Goal: Check status: Check status

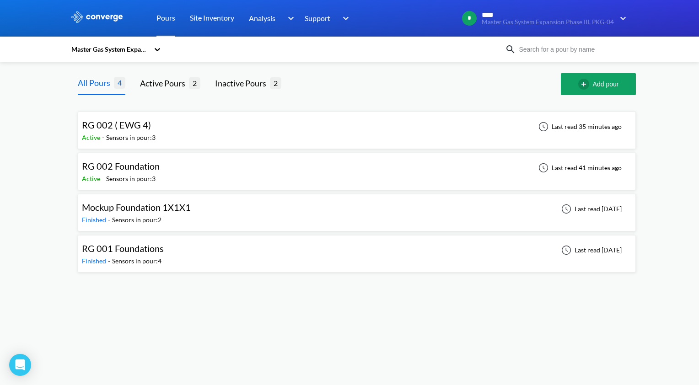
click at [245, 177] on div "RG 002 Foundation Active - Sensors in pour: 3 Last read 41 minutes ago" at bounding box center [357, 171] width 550 height 29
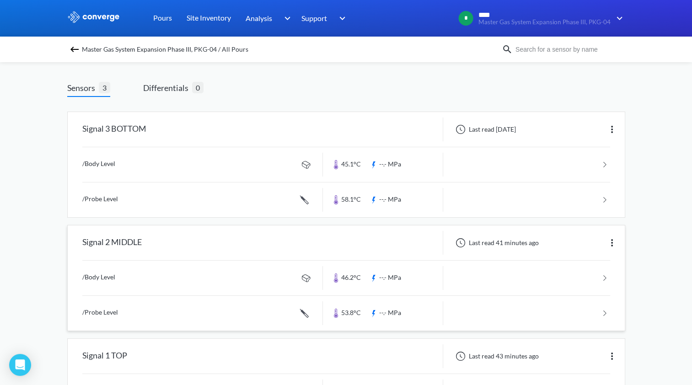
scroll to position [30, 0]
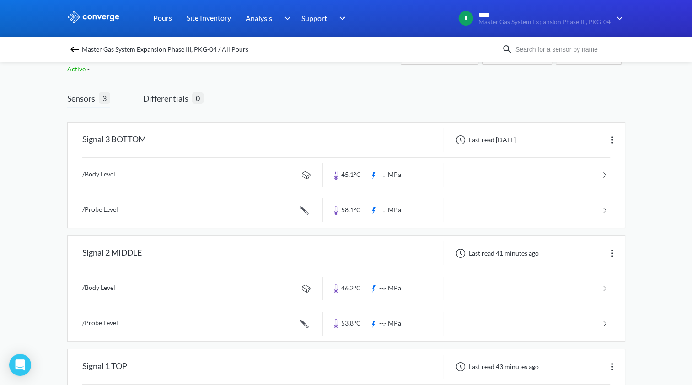
click at [79, 50] on img at bounding box center [74, 49] width 11 height 11
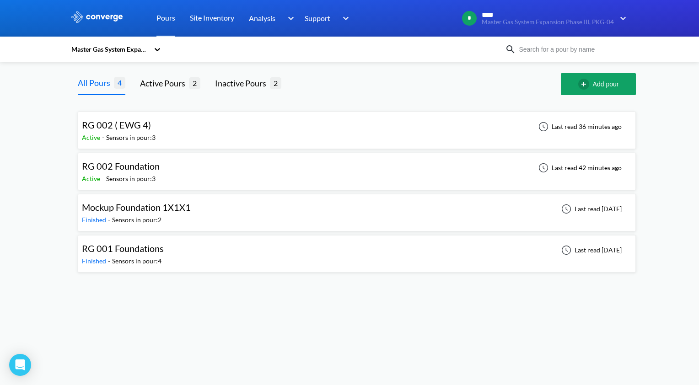
click at [192, 134] on div "RG 002 ( EWG 4) Active - Sensors in pour: 3 Last read 36 minutes ago" at bounding box center [357, 130] width 550 height 29
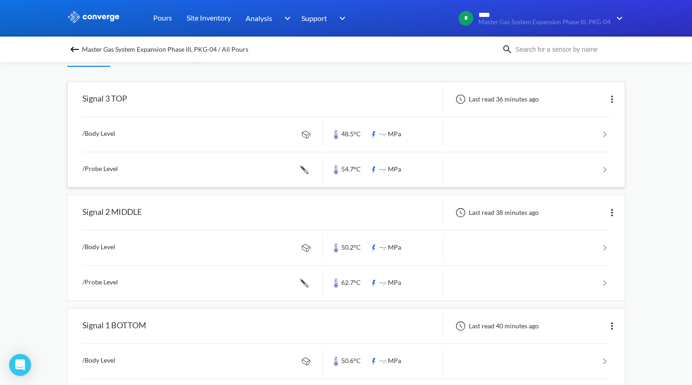
scroll to position [92, 0]
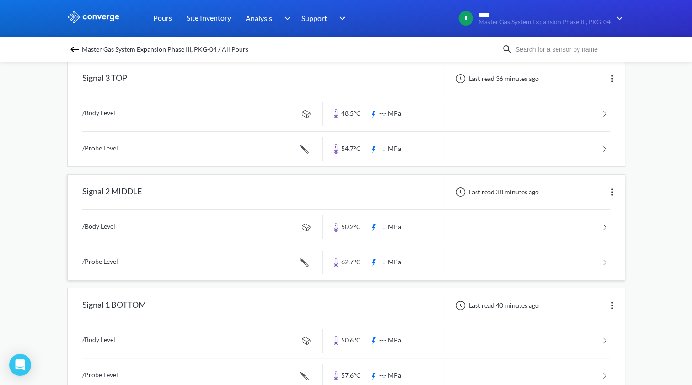
click at [370, 260] on link at bounding box center [346, 262] width 528 height 35
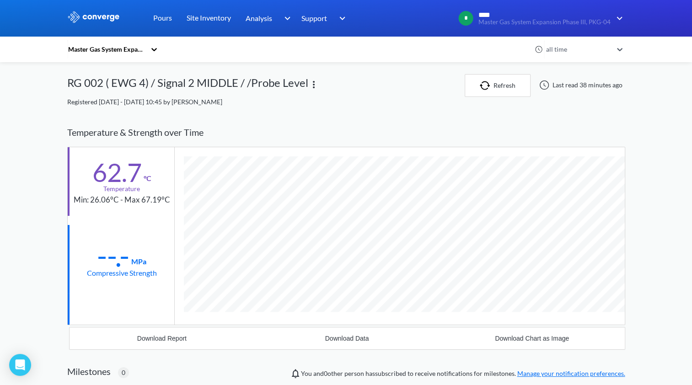
scroll to position [500, 558]
click at [652, 275] on div "MENU Master Gas System Expansion Phase III, PKG-04 Pours Site Inventory Analysi…" at bounding box center [346, 290] width 692 height 581
click at [104, 19] on img at bounding box center [93, 17] width 53 height 12
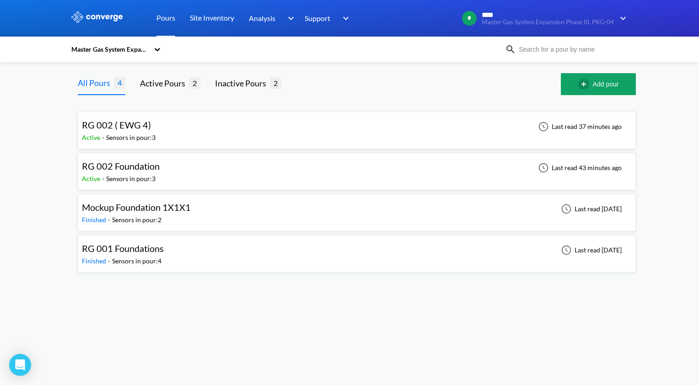
click at [174, 135] on div "RG 002 ( EWG 4) Active - Sensors in pour: 3 Last read 37 minutes ago" at bounding box center [357, 130] width 550 height 29
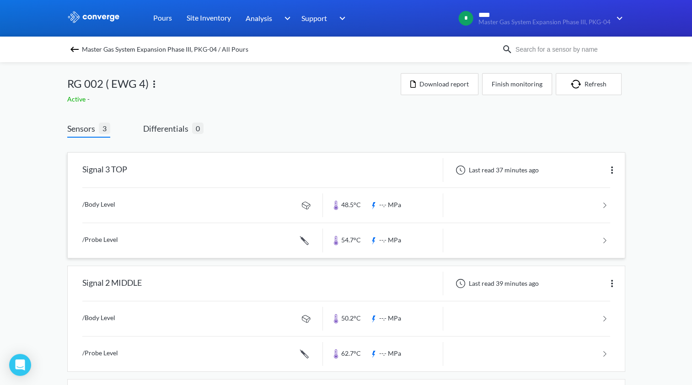
click at [364, 244] on link at bounding box center [346, 240] width 528 height 35
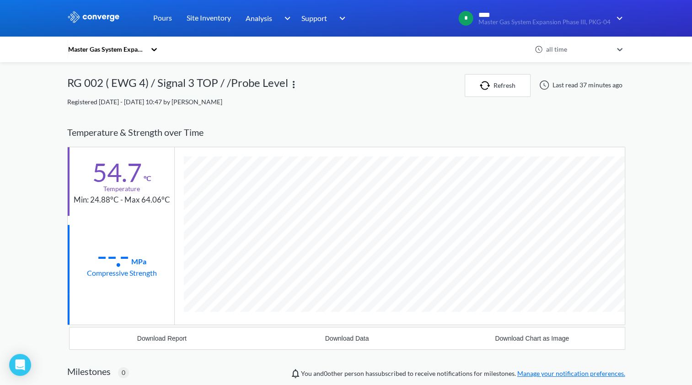
scroll to position [500, 558]
click at [165, 17] on link "Pours" at bounding box center [162, 18] width 19 height 37
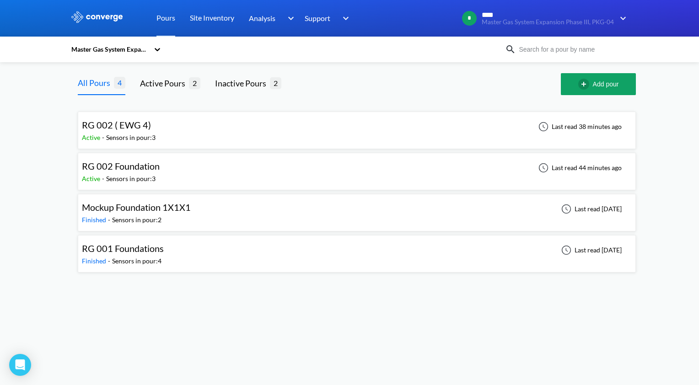
click at [172, 166] on div "RG 002 Foundation Active - Sensors in pour: 3 Last read 44 minutes ago" at bounding box center [357, 171] width 550 height 29
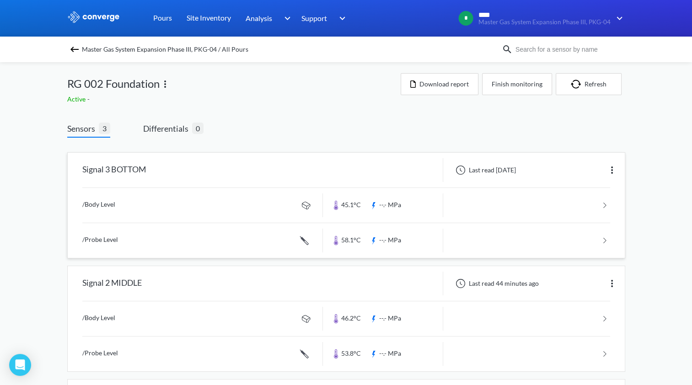
click at [276, 237] on link at bounding box center [346, 240] width 528 height 35
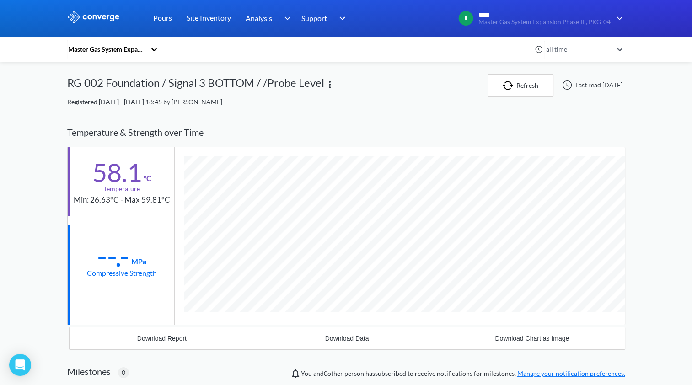
scroll to position [500, 558]
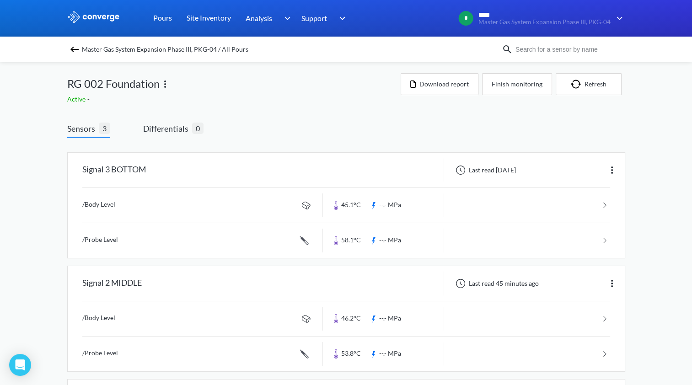
click at [78, 50] on img at bounding box center [74, 49] width 11 height 11
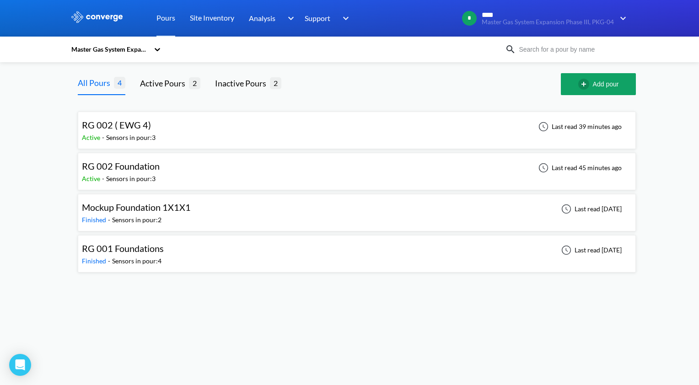
click at [196, 131] on div "RG 002 ( EWG 4) Active - Sensors in pour: 3 Last read 39 minutes ago" at bounding box center [357, 130] width 550 height 29
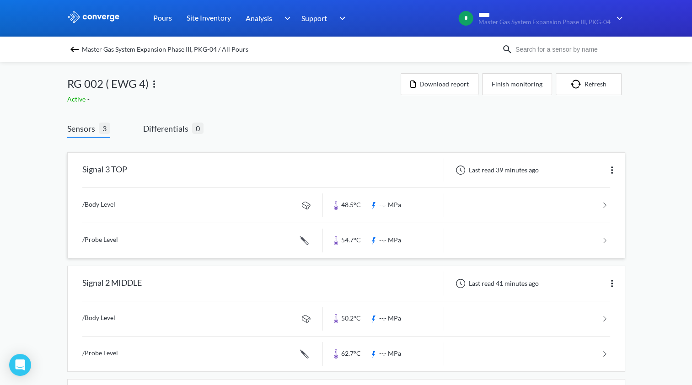
click at [343, 241] on link at bounding box center [346, 240] width 528 height 35
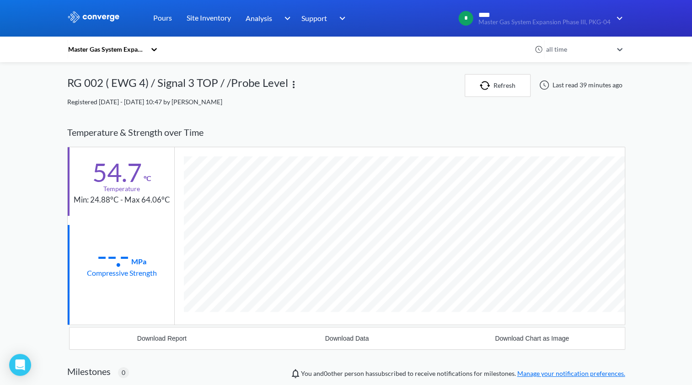
scroll to position [500, 558]
click at [422, 128] on div "Temperature & Strength over Time" at bounding box center [346, 132] width 558 height 29
click at [654, 309] on div "MENU Master Gas System Expansion Phase III, PKG-04 Pours Site Inventory Analysi…" at bounding box center [346, 290] width 692 height 581
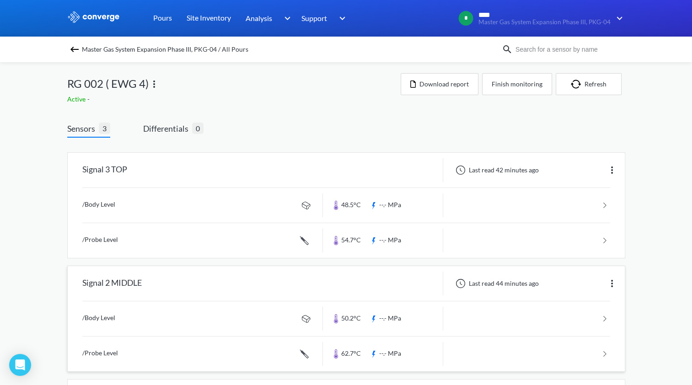
scroll to position [30, 0]
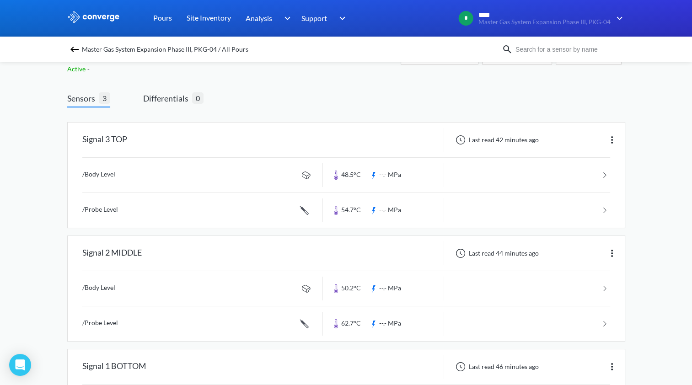
click at [77, 50] on img at bounding box center [74, 49] width 11 height 11
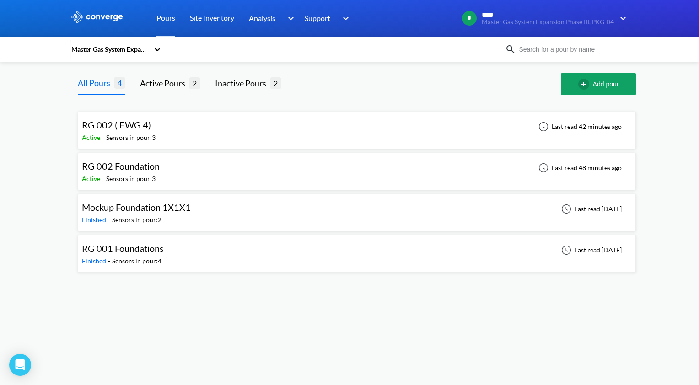
click at [234, 175] on div "RG 002 Foundation Active - Sensors in pour: 3 Last read 48 minutes ago" at bounding box center [357, 171] width 550 height 29
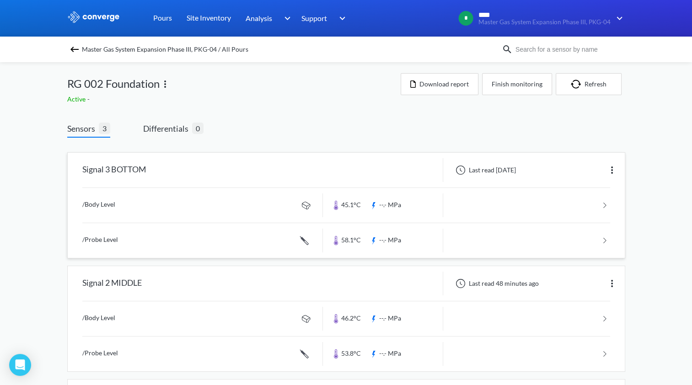
click at [358, 250] on link at bounding box center [346, 240] width 528 height 35
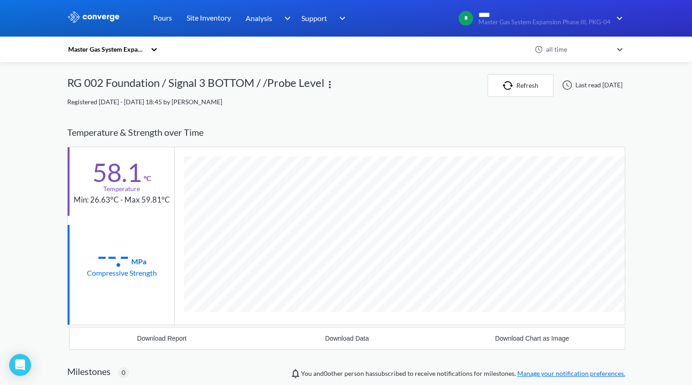
scroll to position [500, 558]
click at [316, 140] on div "Temperature & Strength over Time" at bounding box center [346, 132] width 558 height 29
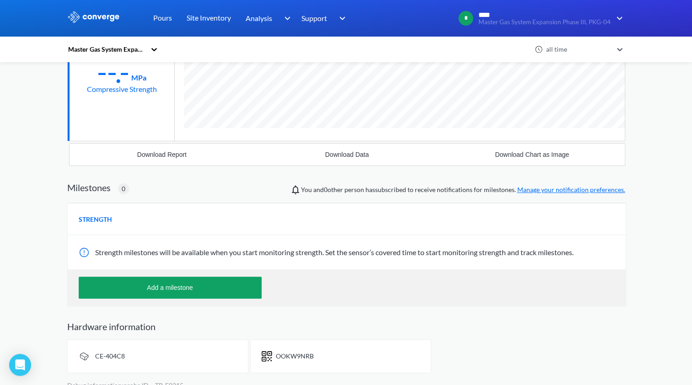
scroll to position [194, 0]
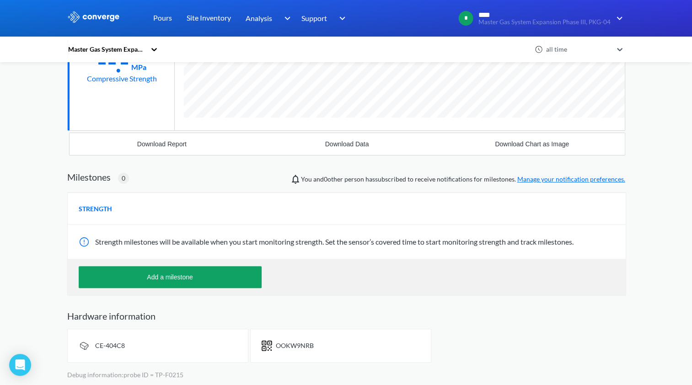
click at [637, 167] on div "MENU Master Gas System Expansion Phase III, PKG-04 Pours Site Inventory Analysi…" at bounding box center [346, 96] width 692 height 581
